Goal: Check status: Check status

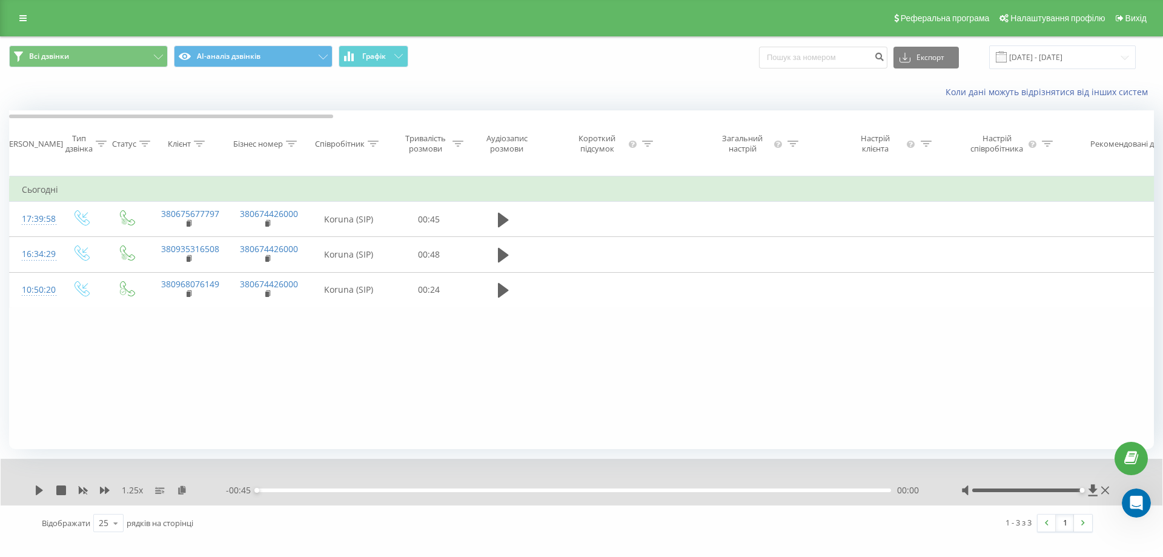
scroll to position [2719, 0]
click at [1072, 58] on input "[DATE] - [DATE]" at bounding box center [1062, 57] width 147 height 24
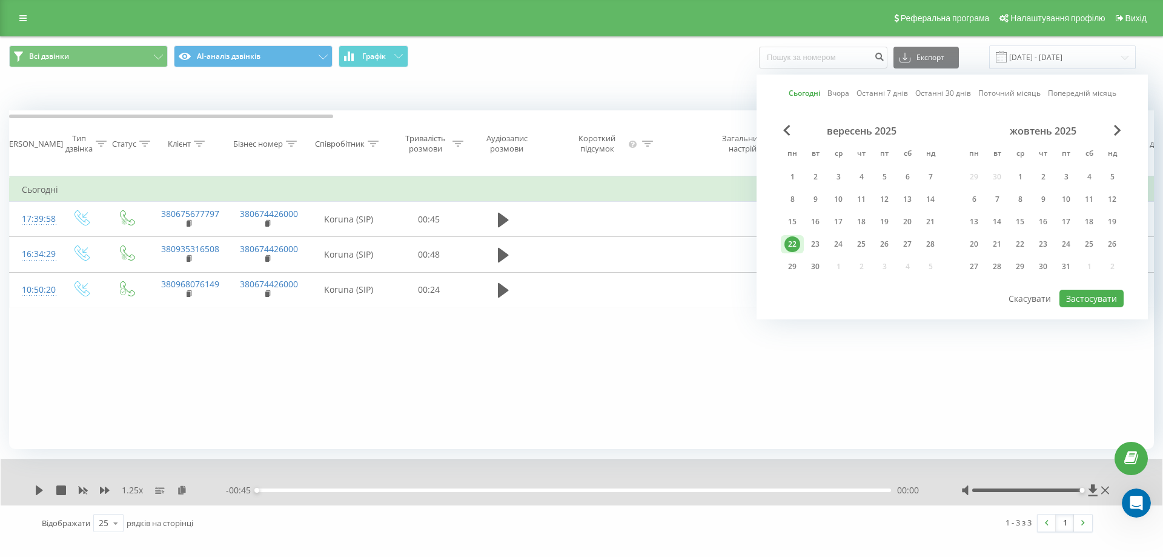
drag, startPoint x: 815, startPoint y: 248, endPoint x: 891, endPoint y: 254, distance: 75.9
click at [816, 248] on div "23" at bounding box center [815, 244] width 16 height 16
click at [1088, 298] on button "Застосувати" at bounding box center [1091, 299] width 64 height 18
type input "[DATE] - [DATE]"
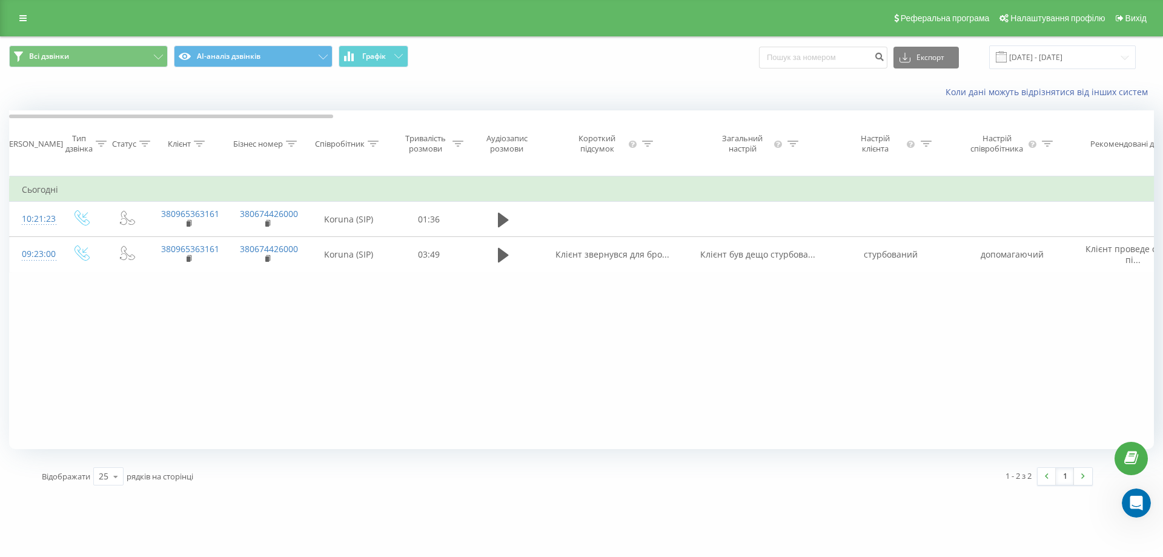
drag, startPoint x: 1191, startPoint y: 348, endPoint x: 1231, endPoint y: 348, distance: 40.6
click at [1162, 348] on html "[DOMAIN_NAME] Проекти [DOMAIN_NAME] Дашборд Центр звернень Журнал дзвінків Журн…" at bounding box center [581, 278] width 1163 height 557
drag, startPoint x: 1084, startPoint y: 348, endPoint x: 849, endPoint y: 348, distance: 235.0
click at [849, 348] on div "Фільтрувати за умовою Дорівнює Введіть значення Скасувати OK Фільтрувати за умо…" at bounding box center [581, 312] width 1145 height 273
click at [800, 481] on div "1 - 2 з 2 1" at bounding box center [835, 476] width 534 height 35
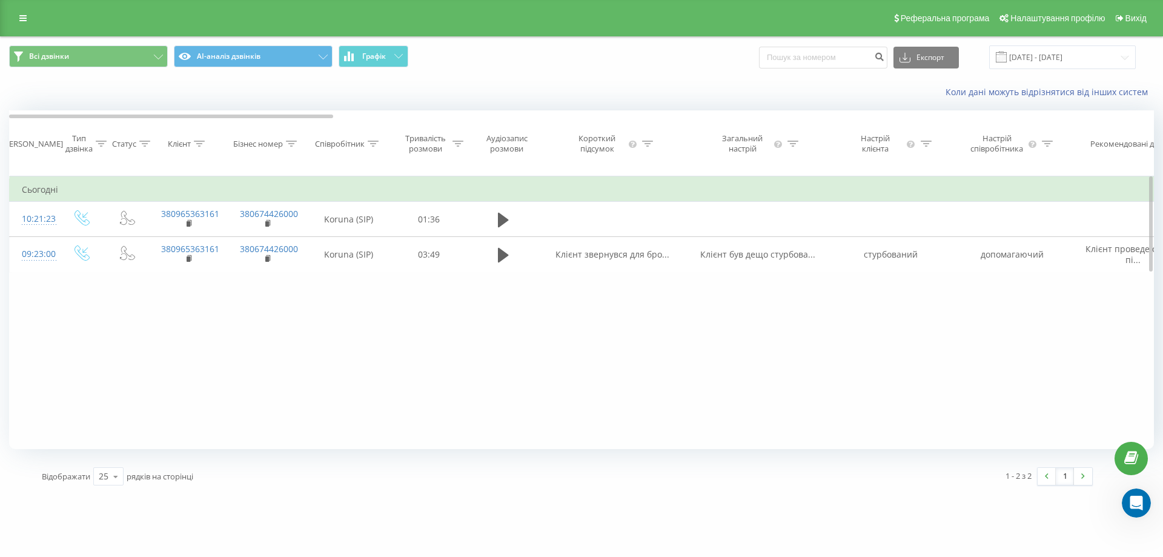
click at [430, 325] on div "Фільтрувати за умовою Дорівнює Введіть значення Скасувати OK Фільтрувати за умо…" at bounding box center [581, 312] width 1145 height 273
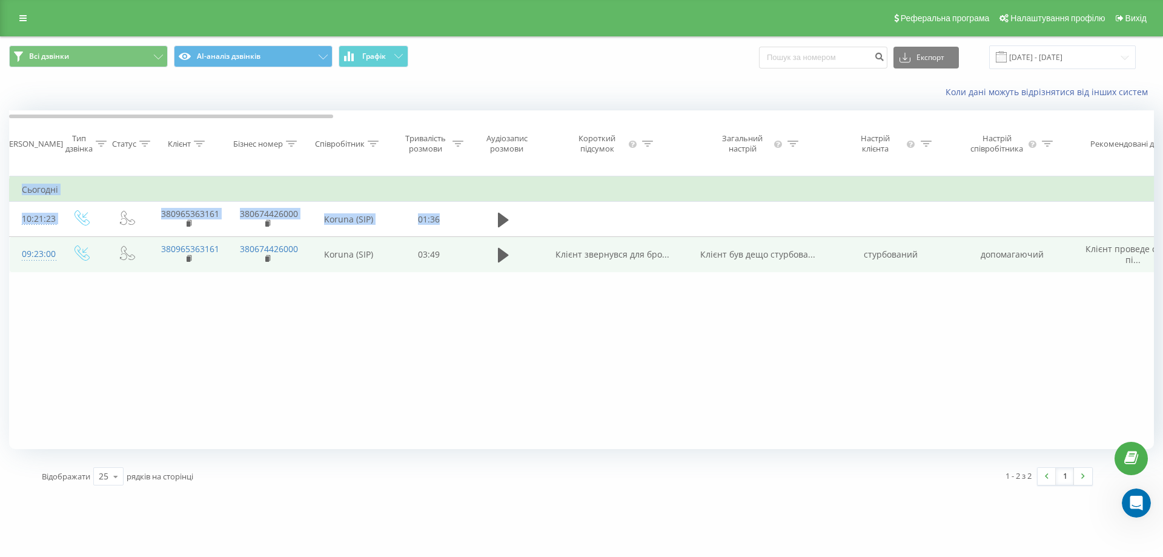
drag, startPoint x: 1150, startPoint y: 247, endPoint x: 603, endPoint y: 256, distance: 546.5
click at [1150, 293] on div "Фільтрувати за умовою Дорівнює Введіть значення Скасувати OK Фільтрувати за умо…" at bounding box center [581, 312] width 1145 height 273
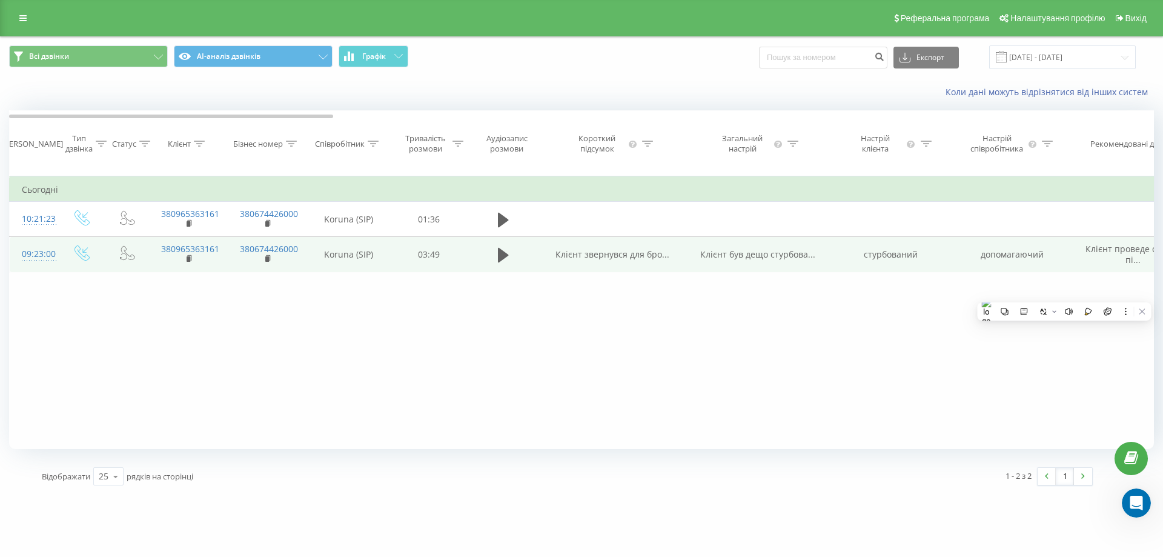
click at [208, 270] on td "380965363161" at bounding box center [188, 254] width 79 height 35
click at [407, 270] on td "03:49" at bounding box center [429, 254] width 76 height 35
click at [501, 262] on icon at bounding box center [503, 255] width 11 height 15
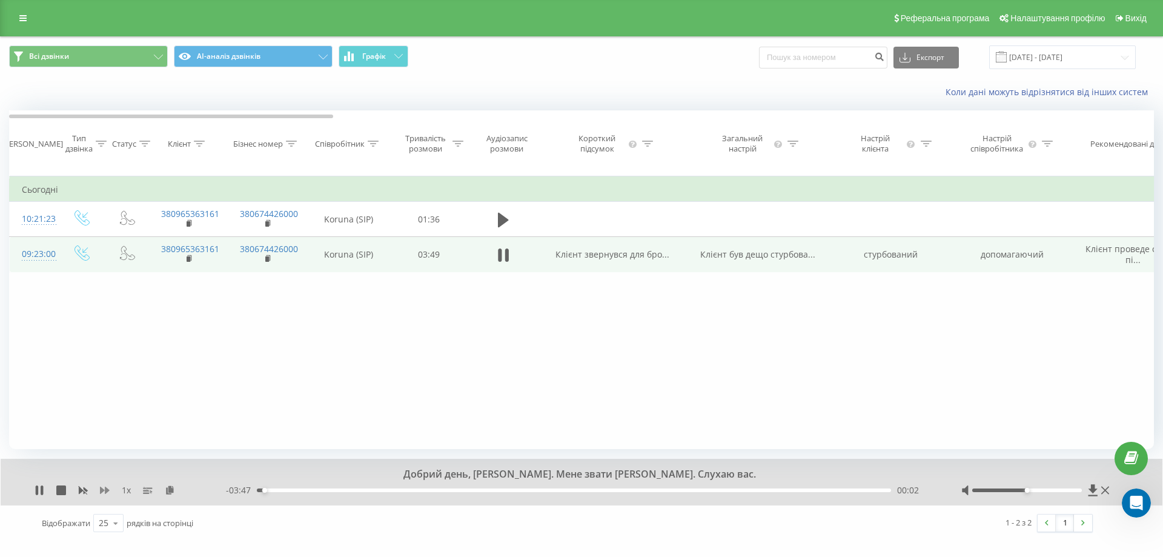
click at [103, 495] on icon at bounding box center [105, 490] width 10 height 10
click at [1078, 492] on div at bounding box center [1027, 490] width 110 height 4
click at [105, 494] on icon at bounding box center [105, 489] width 10 height 7
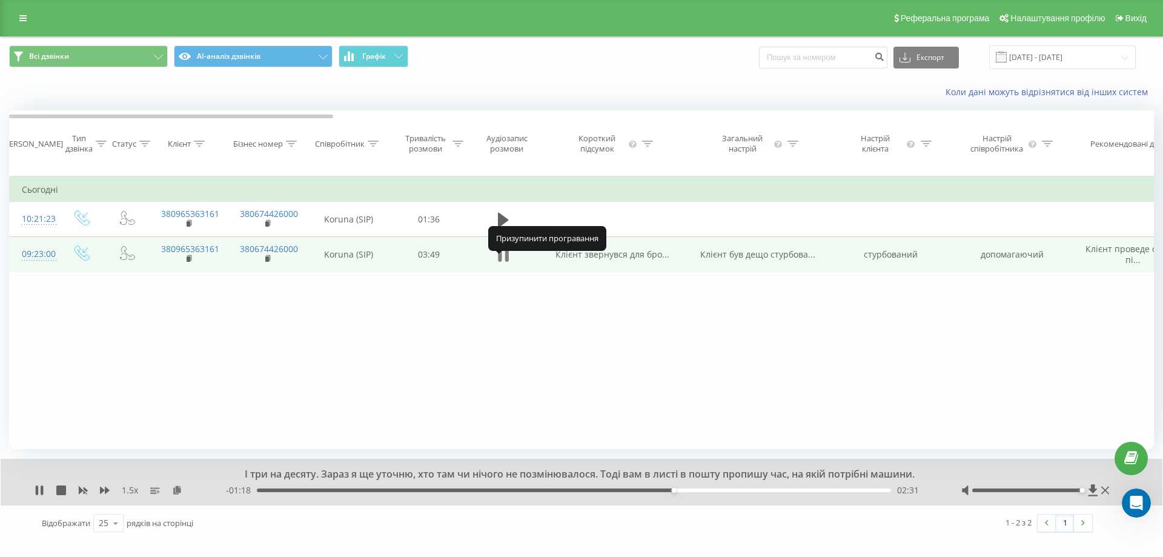
click at [502, 262] on icon at bounding box center [503, 255] width 11 height 17
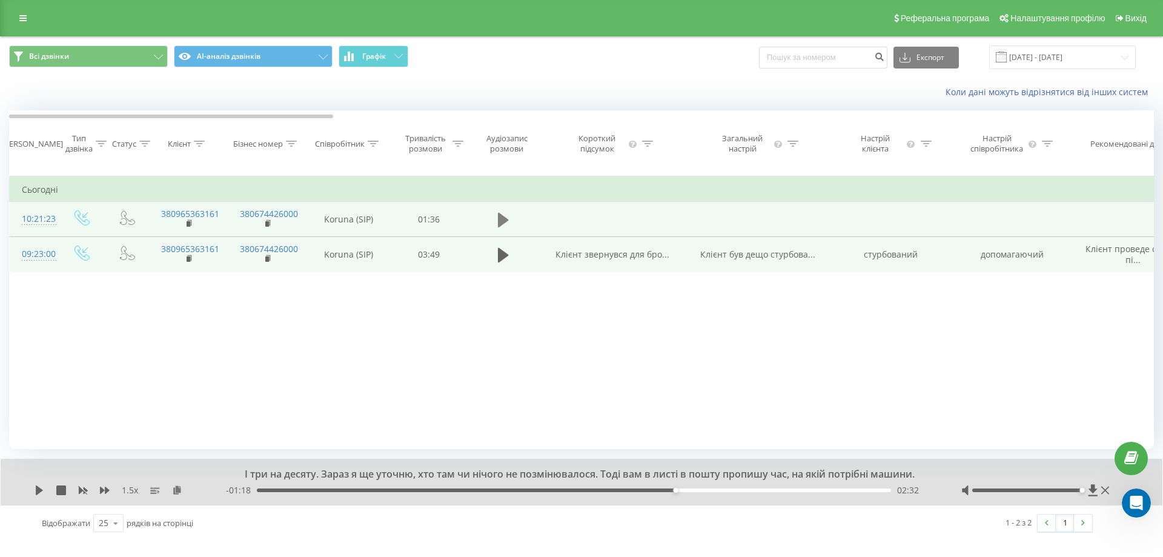
click at [503, 227] on icon at bounding box center [503, 220] width 11 height 15
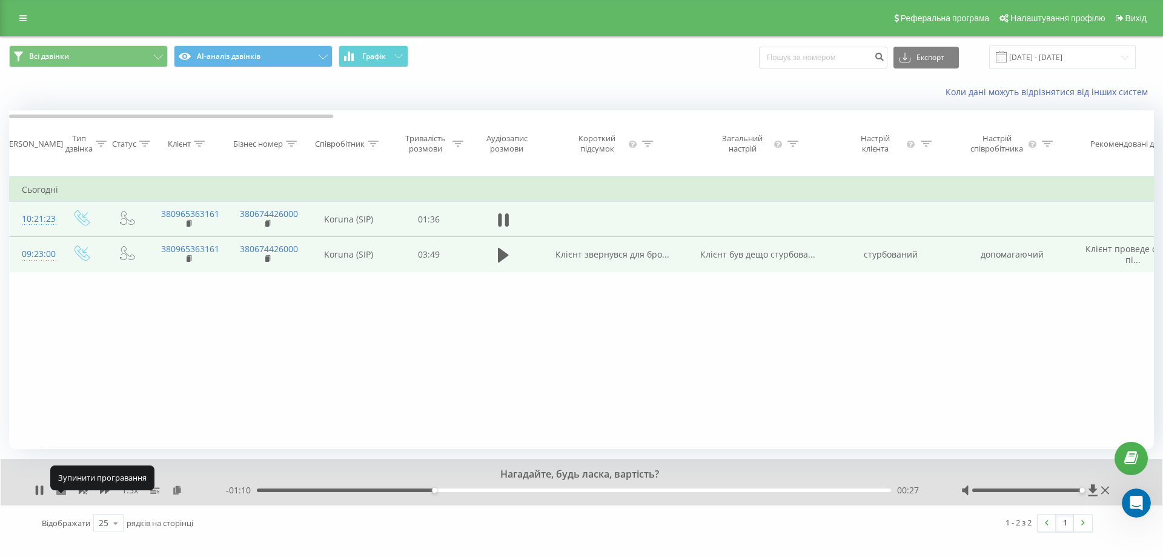
click at [63, 495] on icon at bounding box center [61, 490] width 10 height 10
